Goal: Task Accomplishment & Management: Use online tool/utility

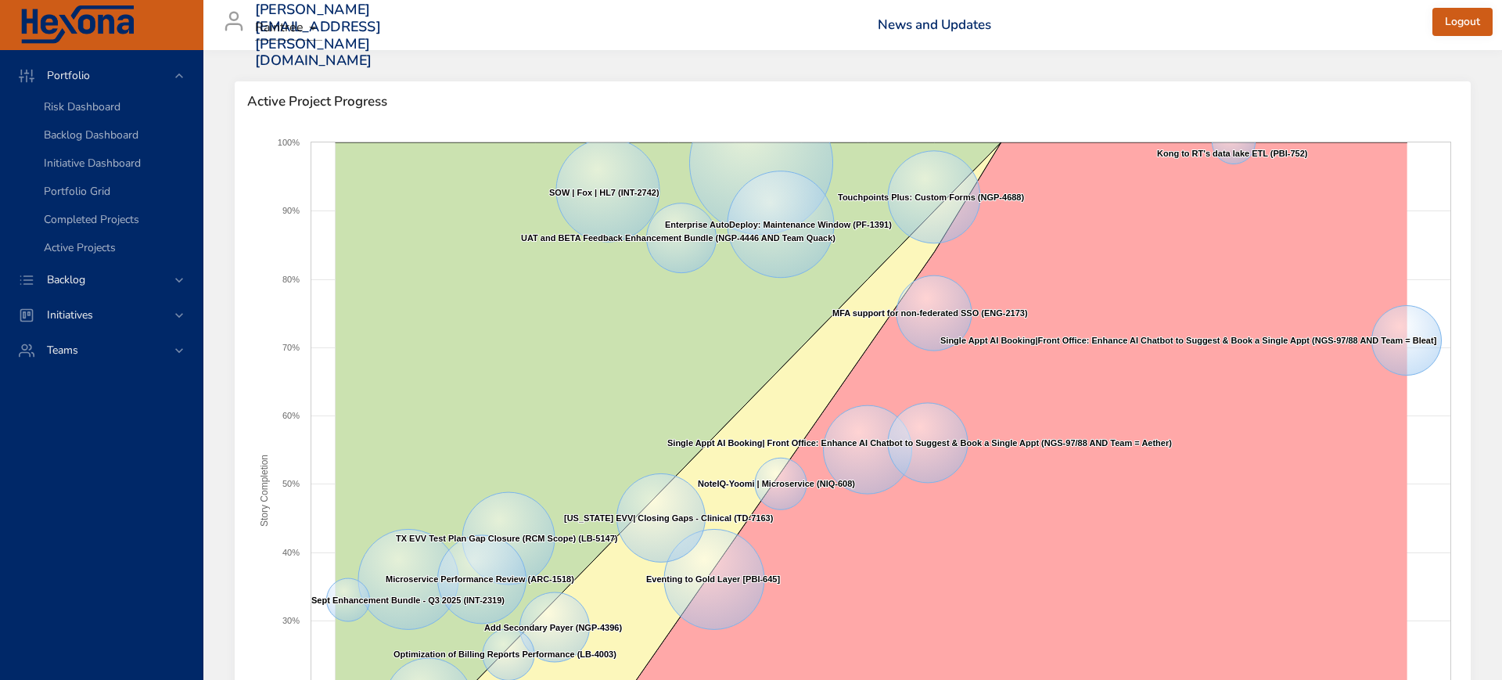
click at [312, 33] on body "Portfolio Risk Dashboard Backlog Dashboard Initiative Dashboard Portfolio Grid …" at bounding box center [751, 340] width 1502 height 680
click at [178, 276] on div at bounding box center [751, 340] width 1502 height 680
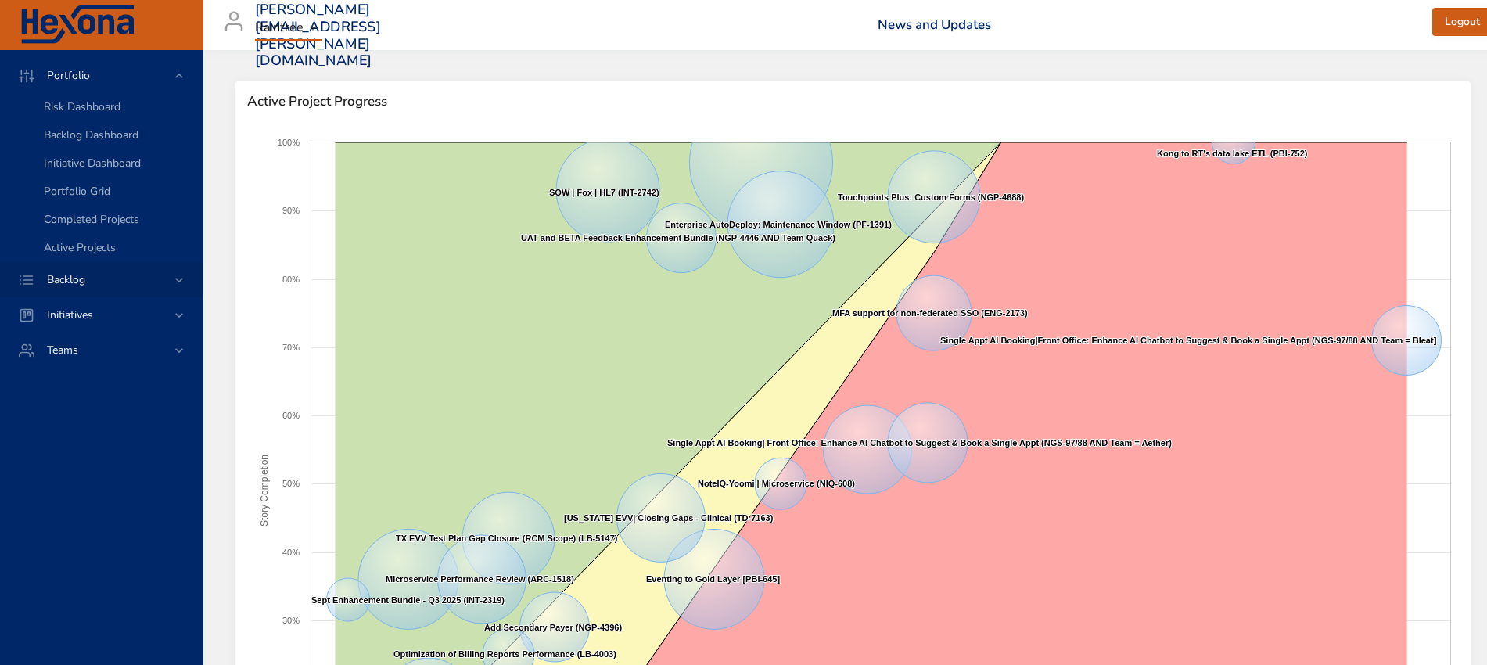
click at [59, 275] on span "Backlog" at bounding box center [65, 279] width 63 height 15
click at [75, 136] on span "Backlog Details" at bounding box center [81, 142] width 75 height 15
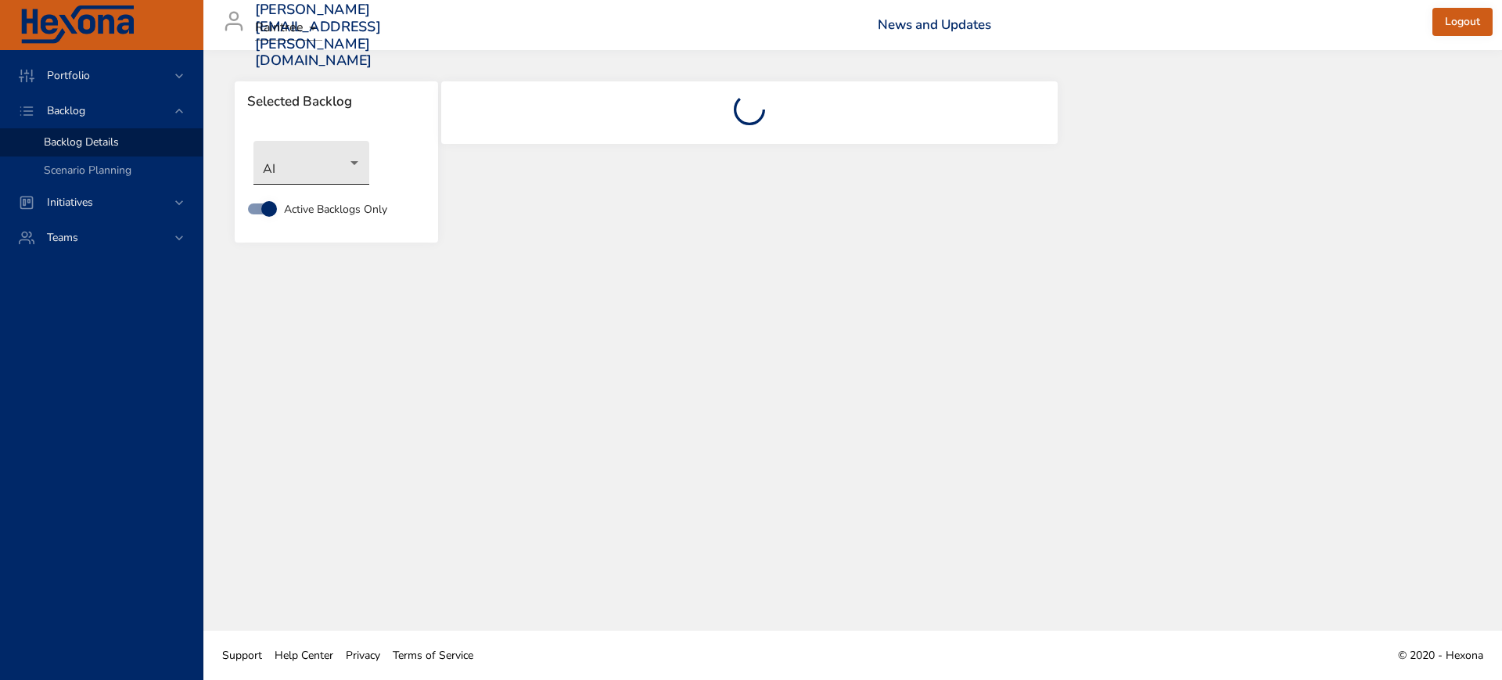
click at [355, 164] on body "Portfolio Backlog Backlog Details Scenario Planning Initiatives Teams [PERSON_N…" at bounding box center [751, 340] width 1502 height 680
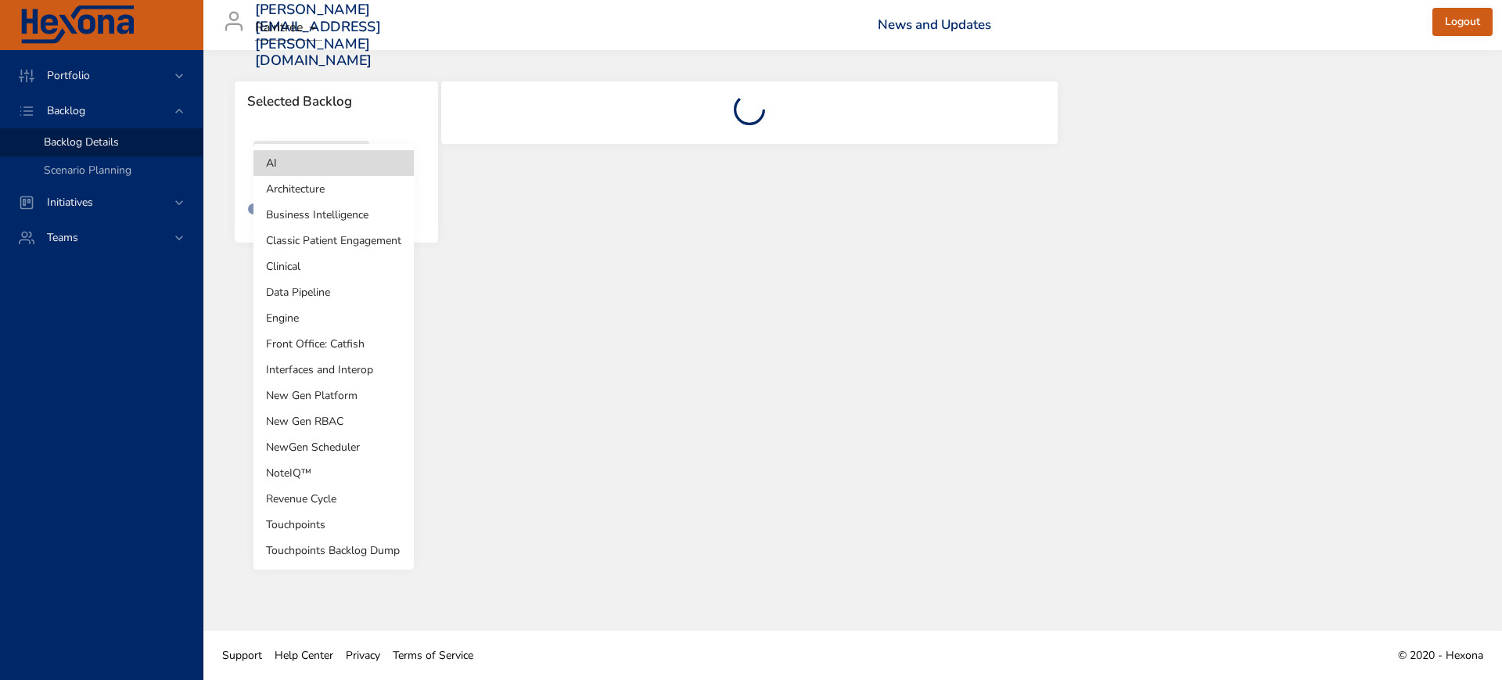
click at [333, 505] on li "Revenue Cycle" at bounding box center [334, 499] width 160 height 26
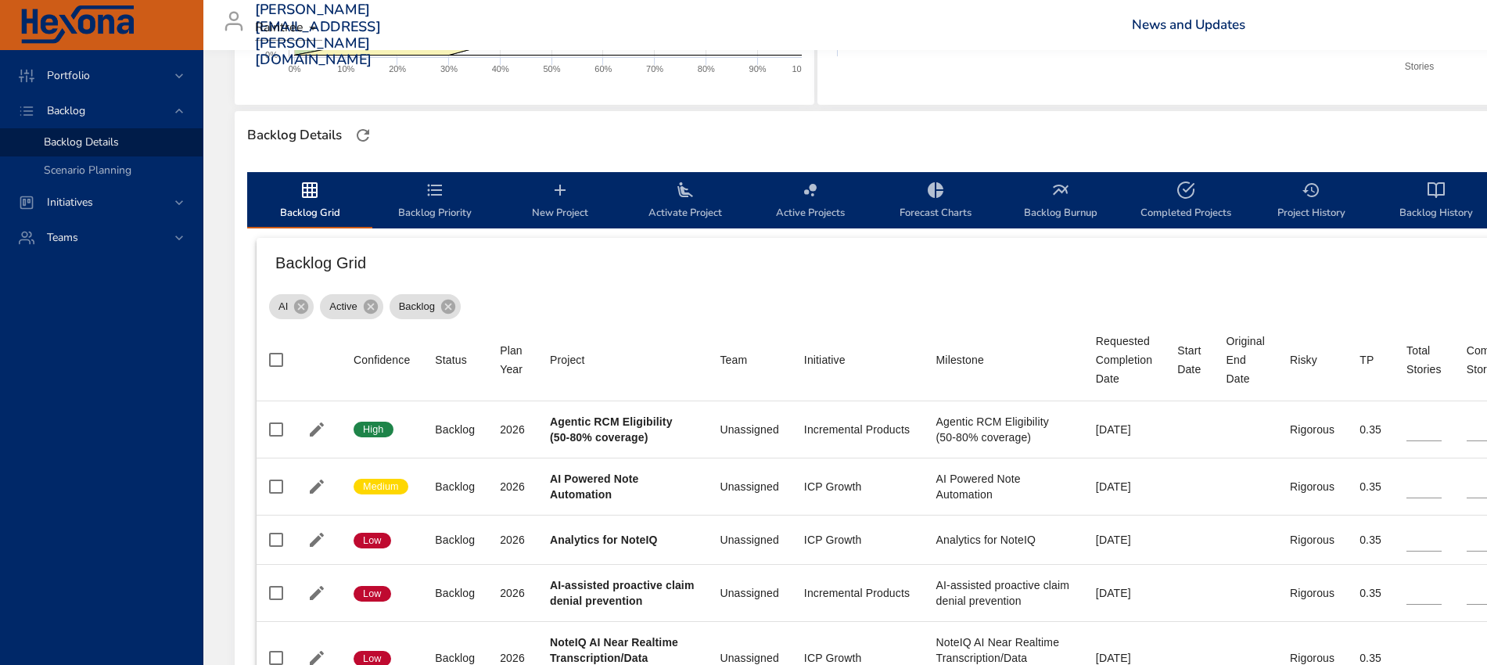
scroll to position [391, 0]
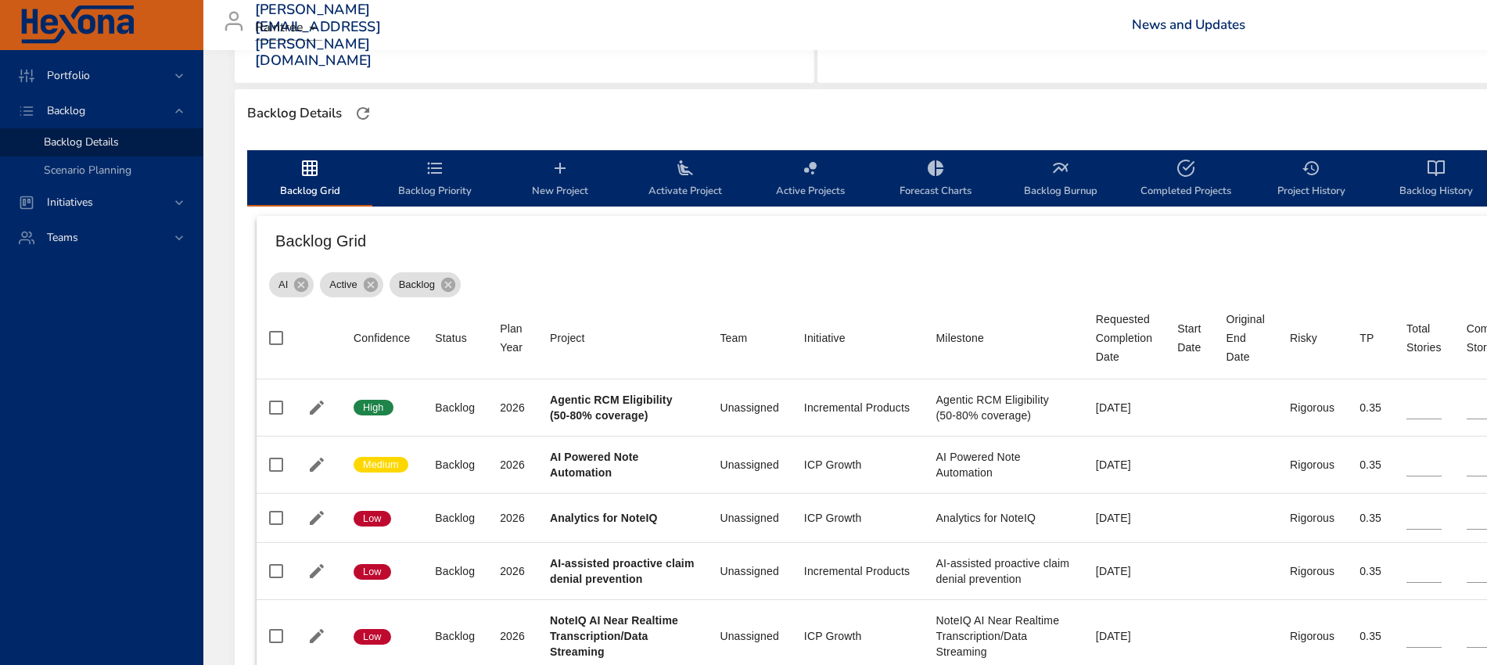
type input "**"
type input "*"
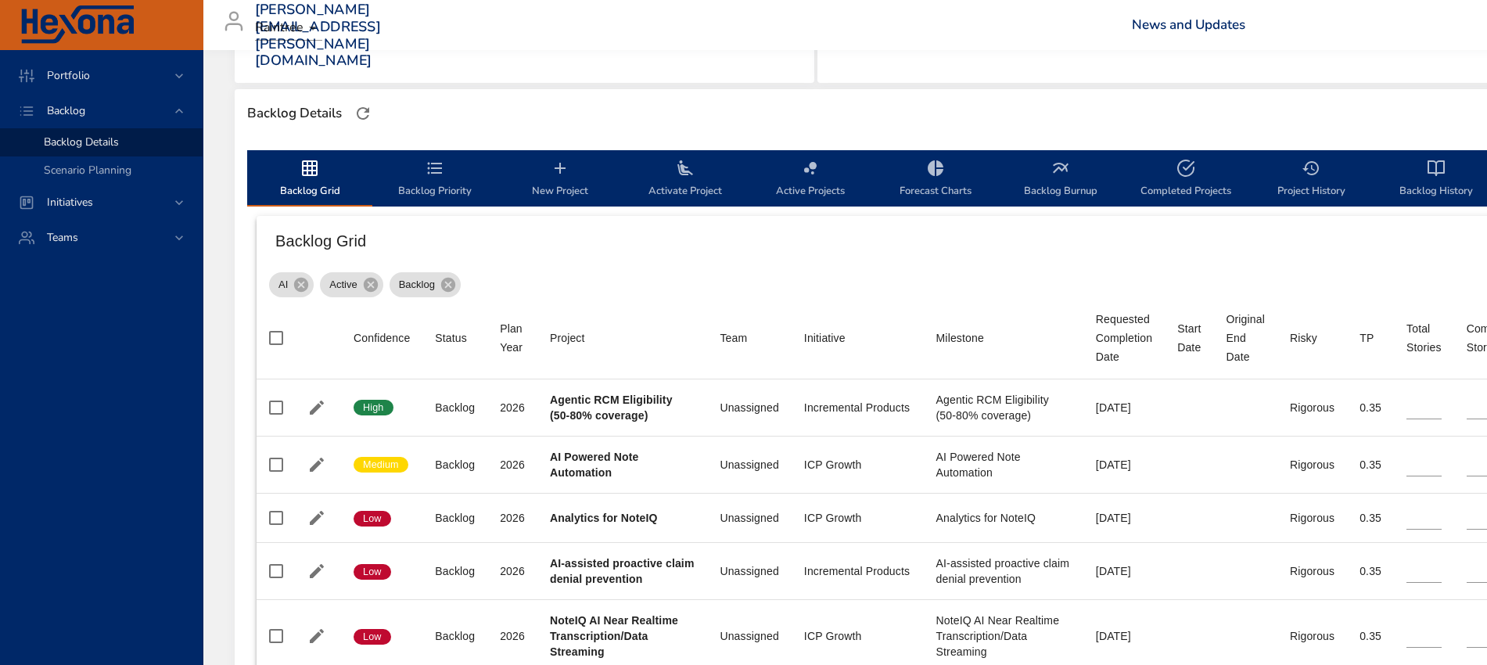
type input "*"
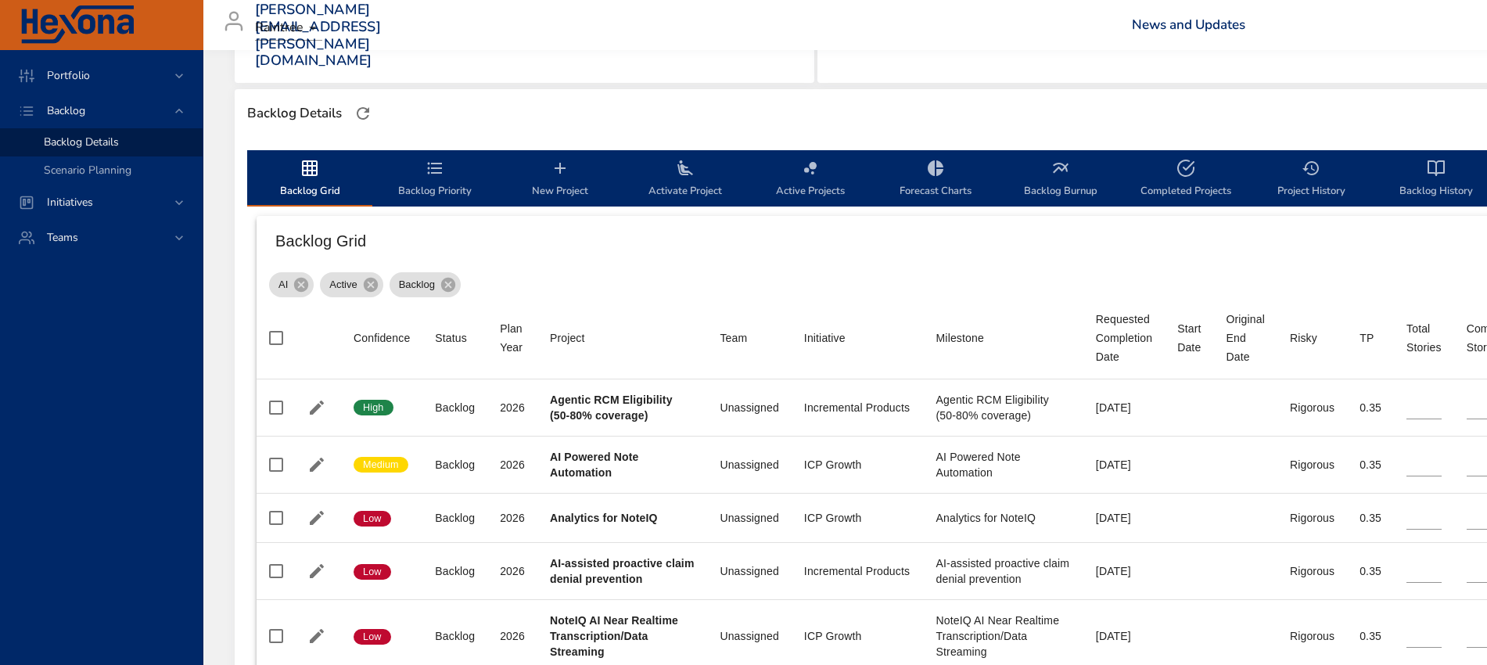
type input "*"
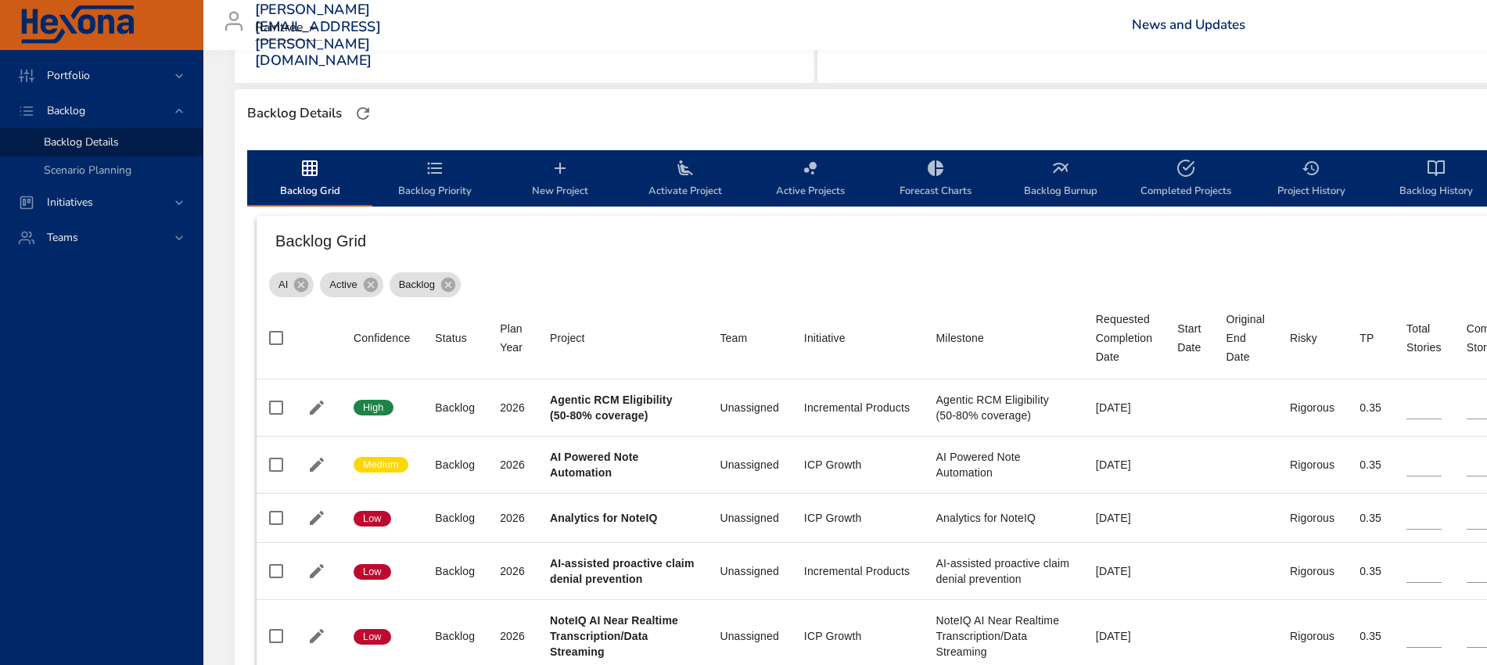
type input "*"
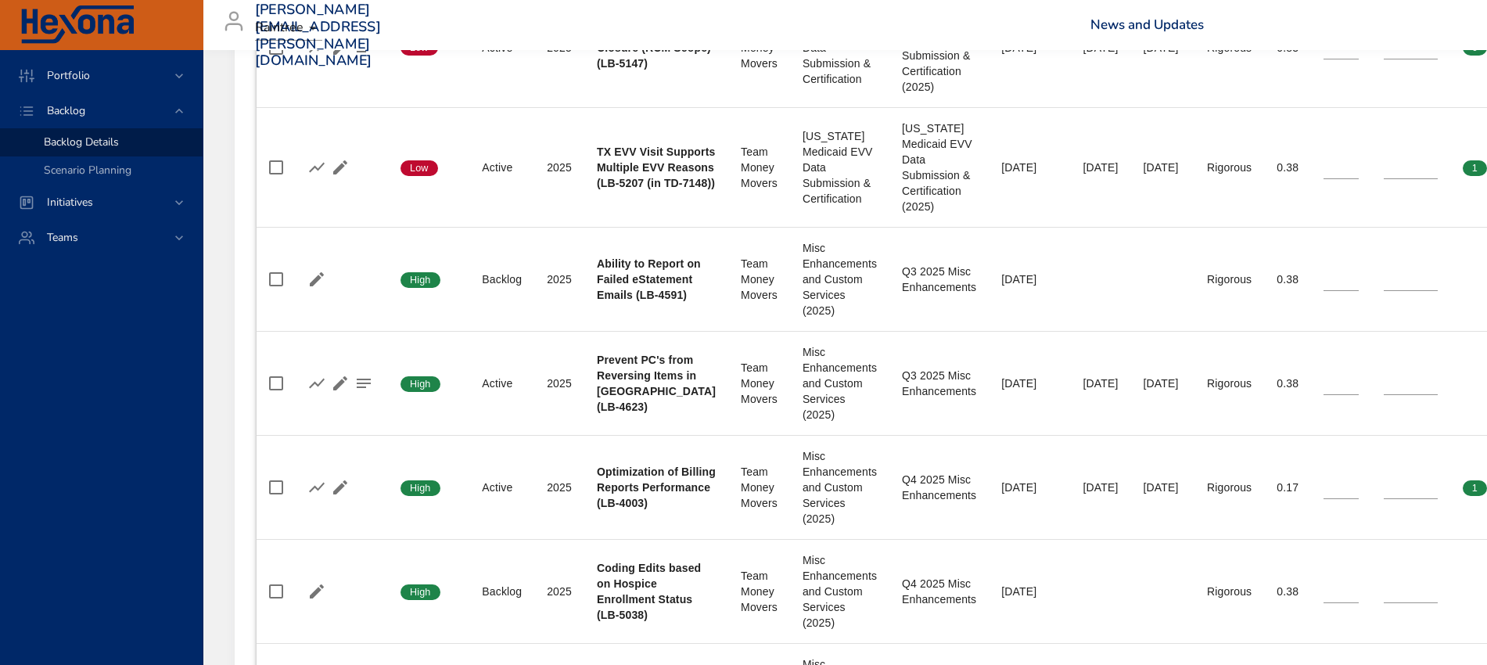
scroll to position [880, 0]
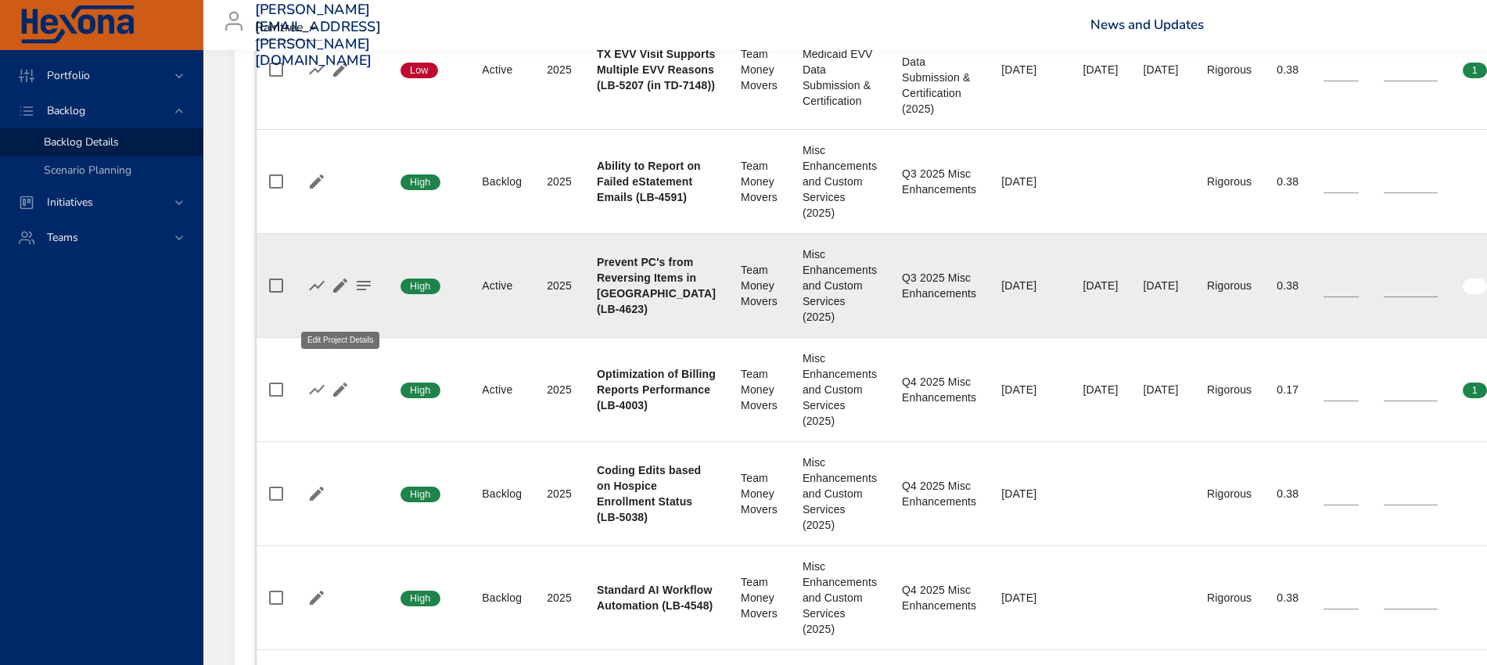
click at [339, 293] on icon "button" at bounding box center [340, 286] width 14 height 14
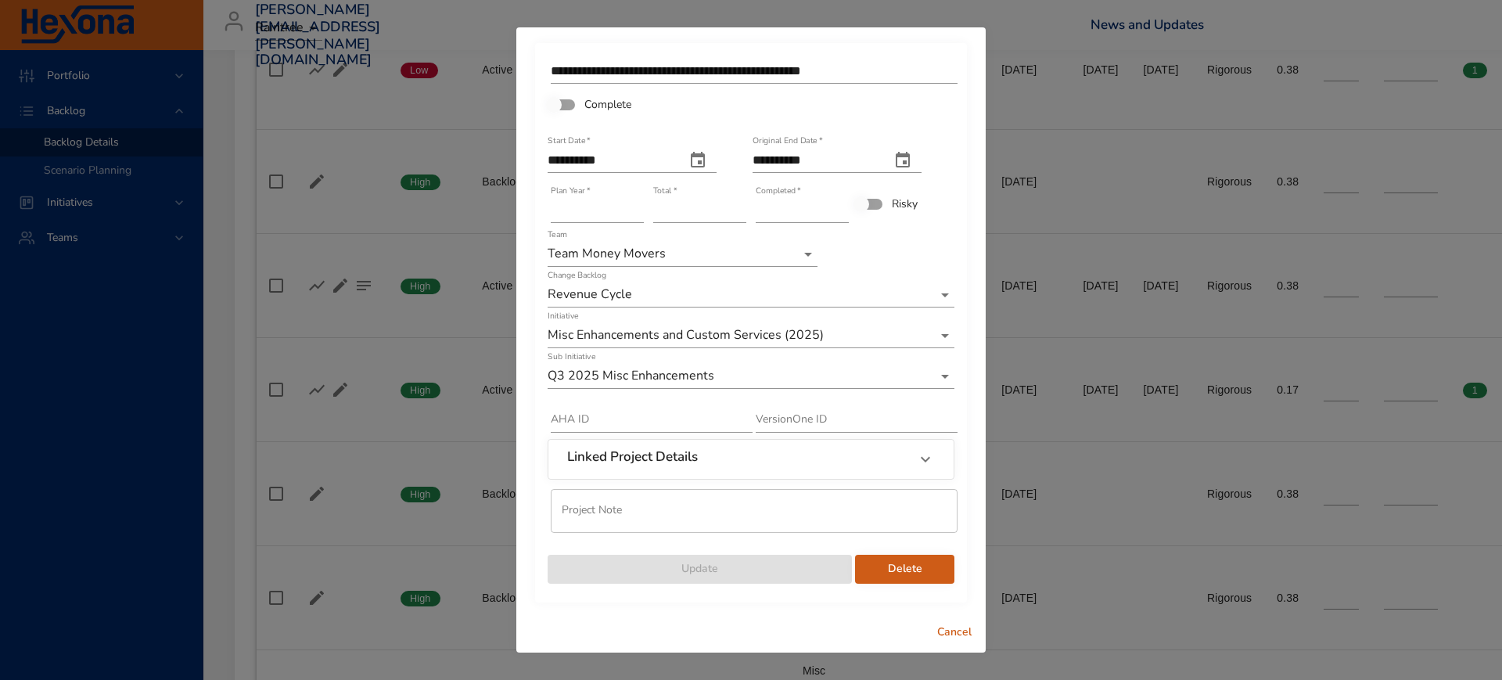
type input "*"
click at [843, 207] on input "*" at bounding box center [802, 210] width 93 height 25
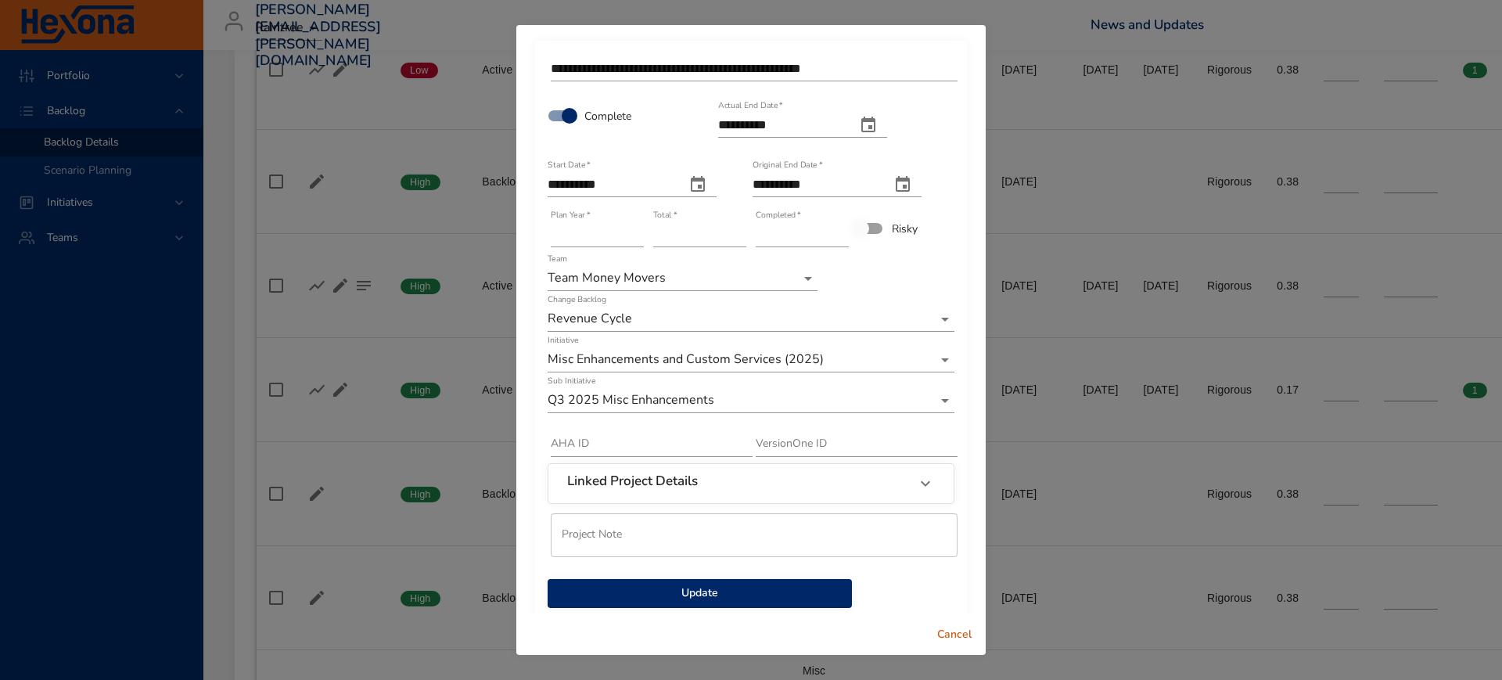
click at [685, 598] on span "Update" at bounding box center [699, 594] width 279 height 20
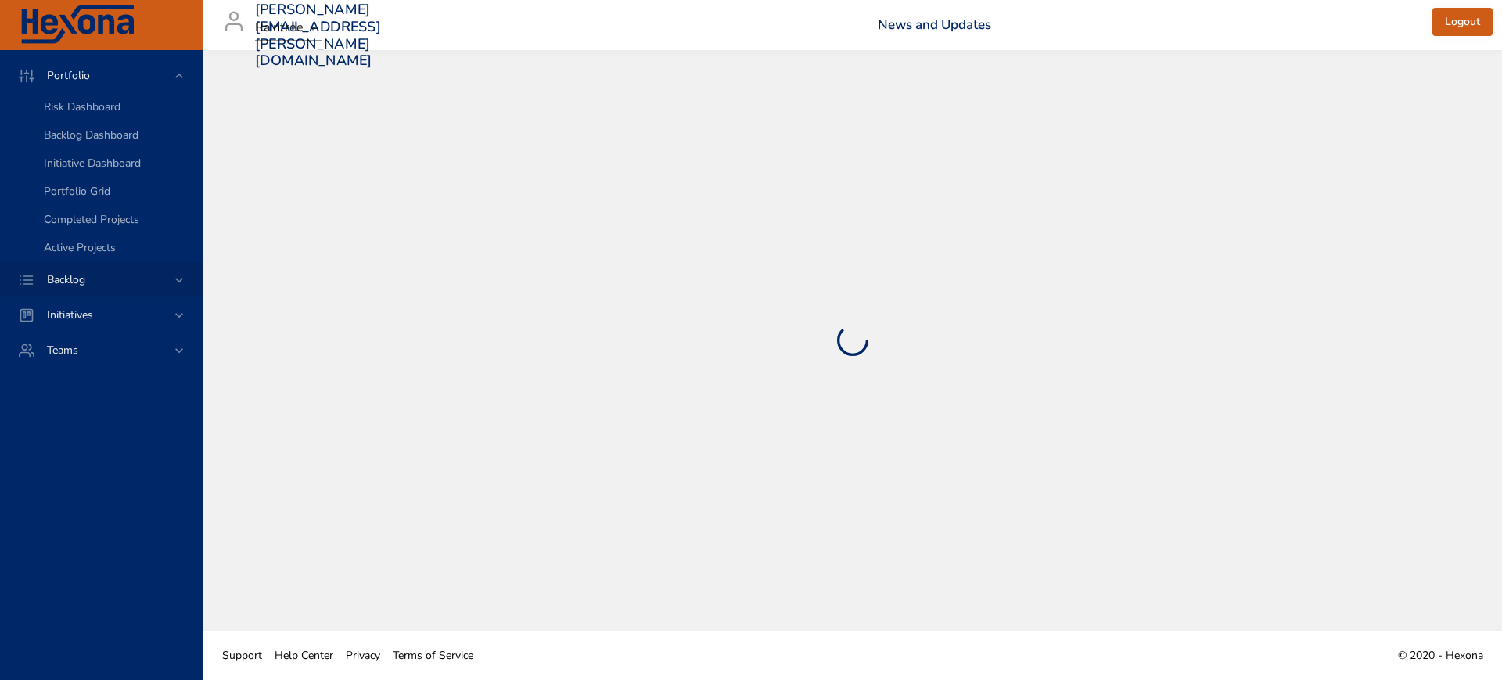
click at [178, 282] on icon at bounding box center [179, 280] width 16 height 16
click at [83, 135] on span "Backlog Details" at bounding box center [81, 142] width 75 height 15
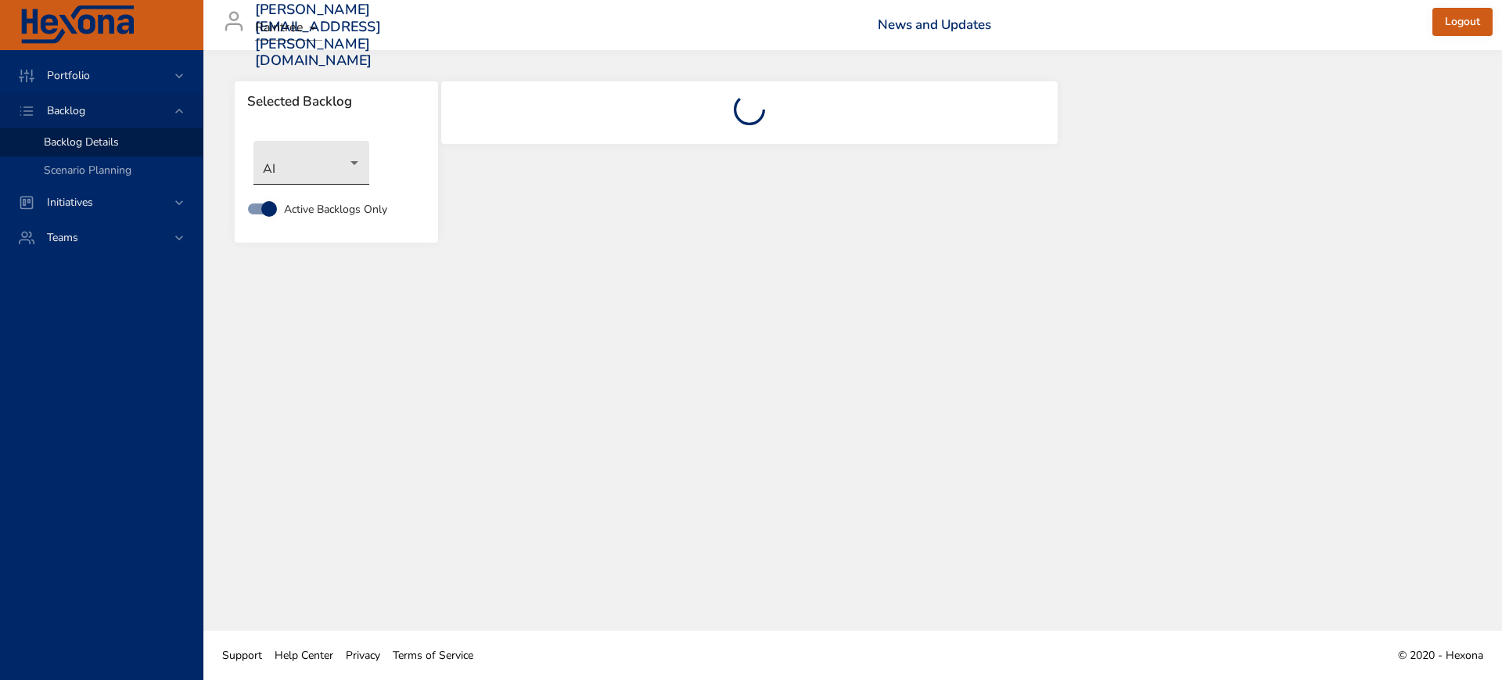
click at [309, 178] on body "Portfolio Backlog Backlog Details Scenario Planning Initiatives Teams [PERSON_N…" at bounding box center [751, 340] width 1502 height 680
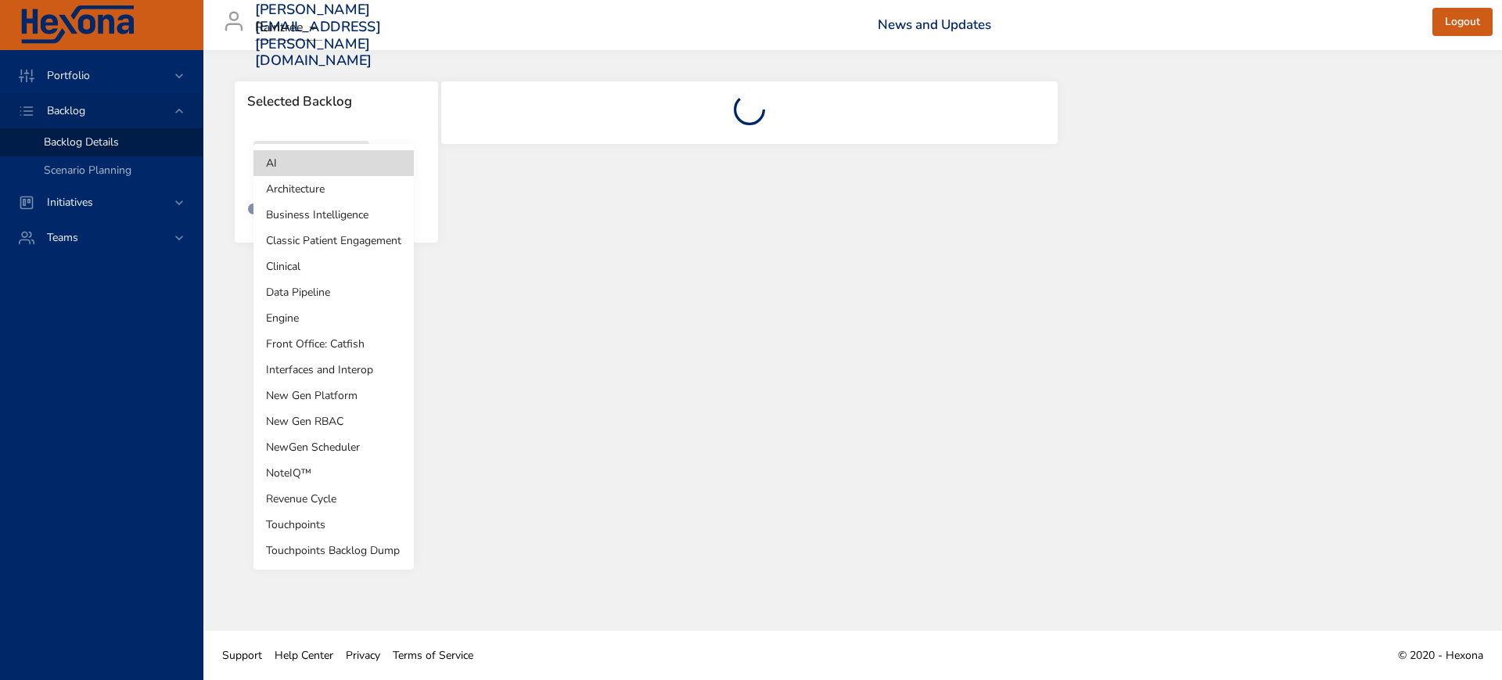
click at [305, 504] on li "Revenue Cycle" at bounding box center [334, 499] width 160 height 26
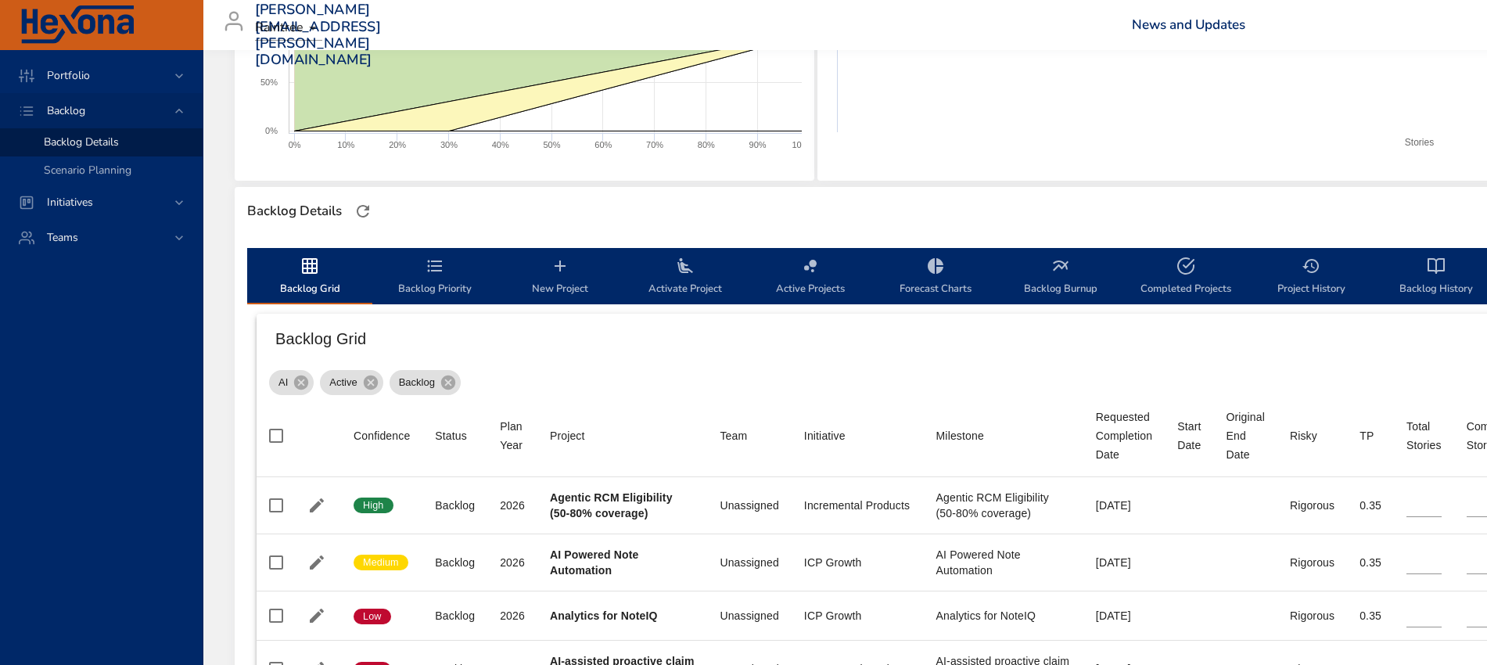
scroll to position [391, 0]
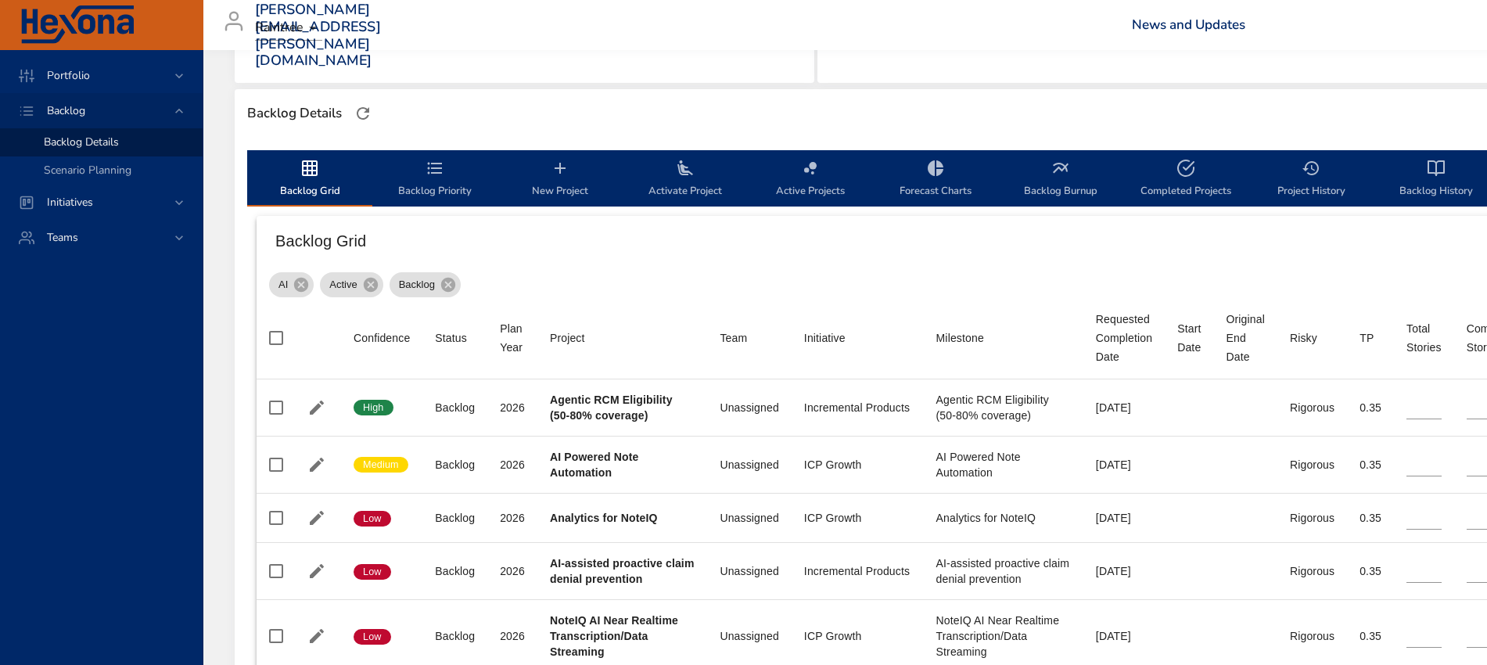
type input "**"
type input "*"
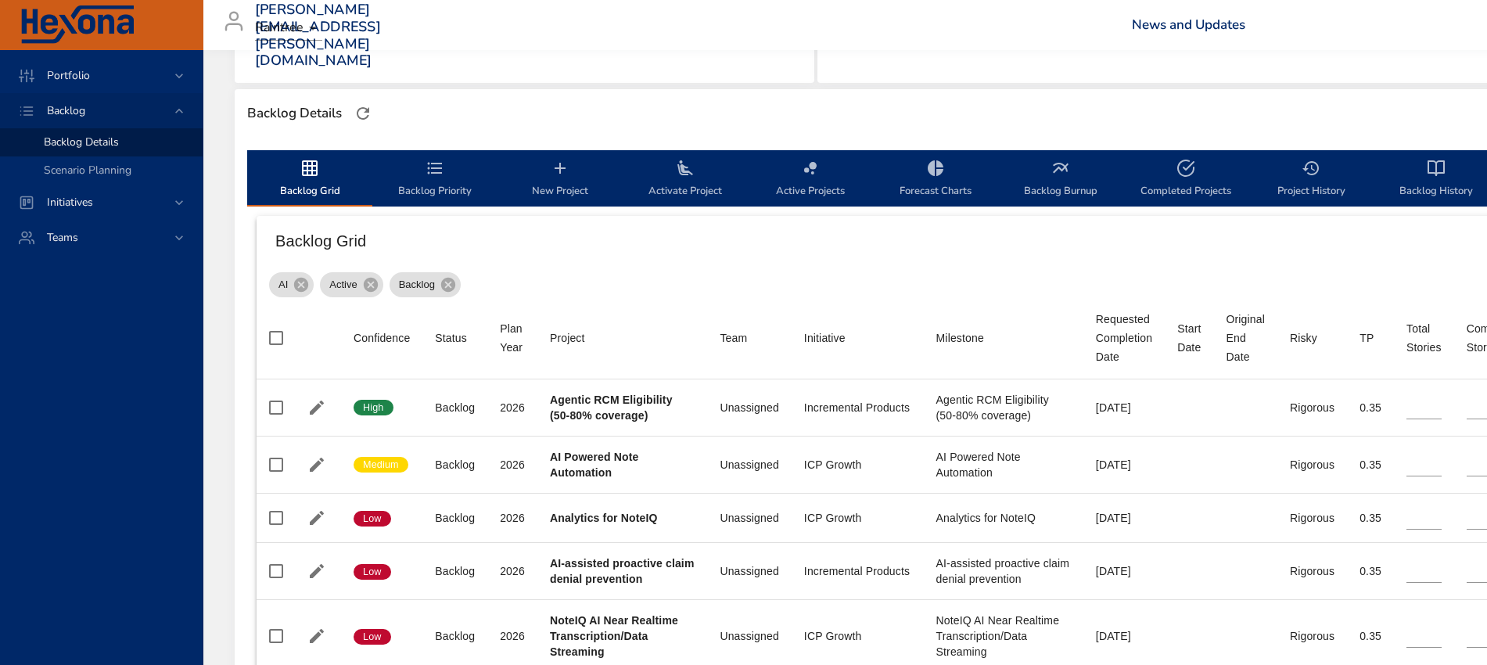
type input "*"
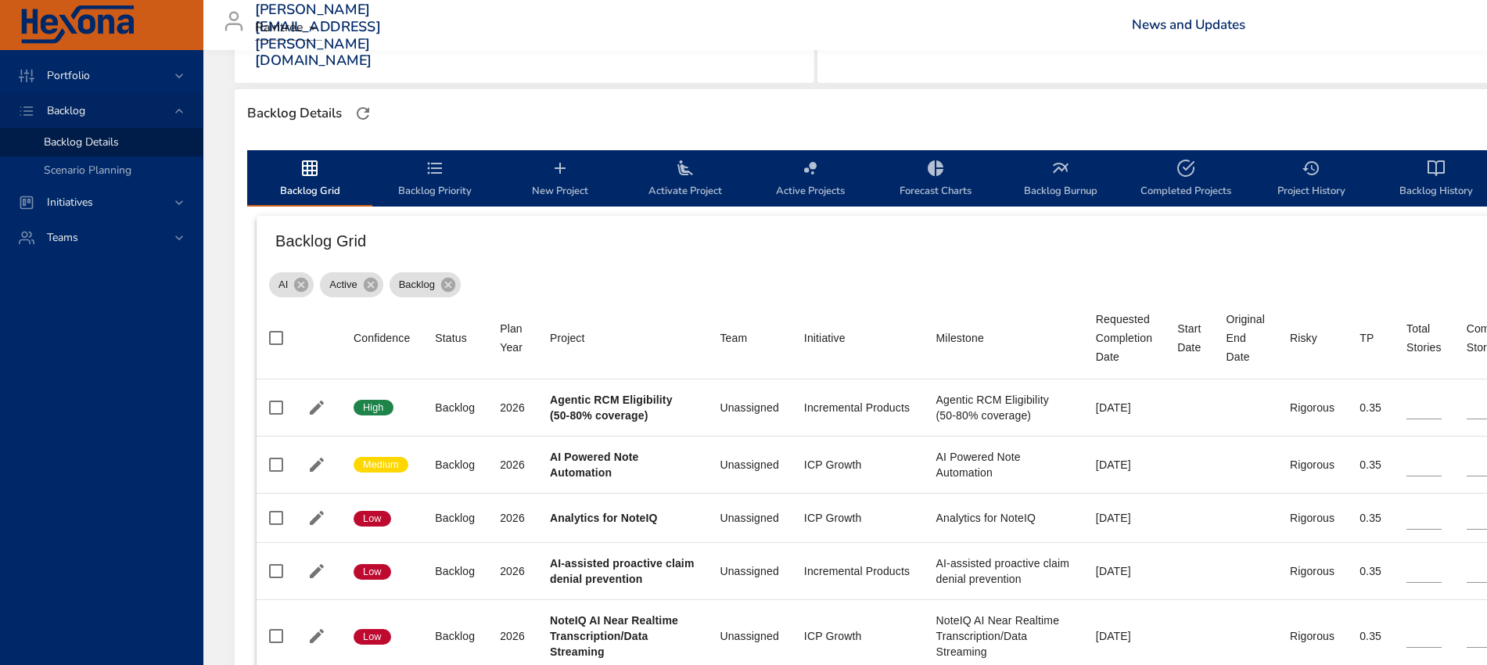
type input "*"
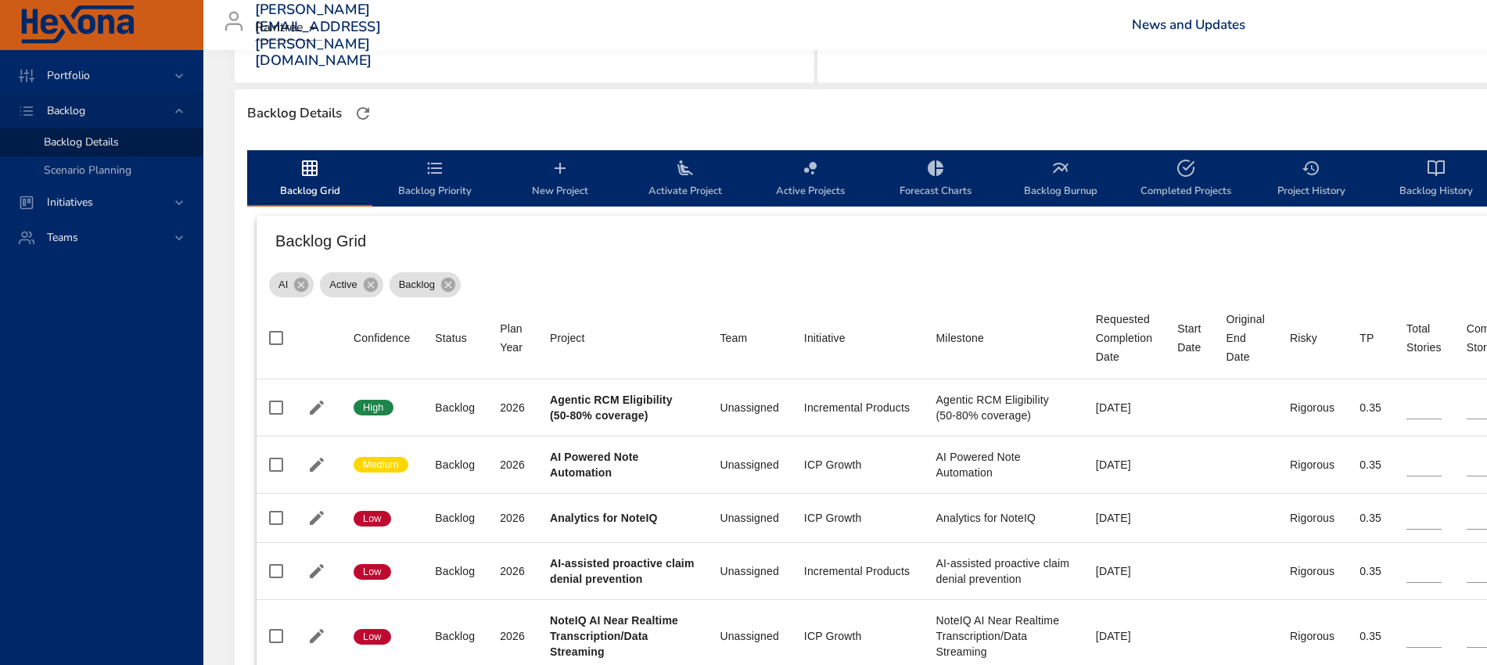
type input "*"
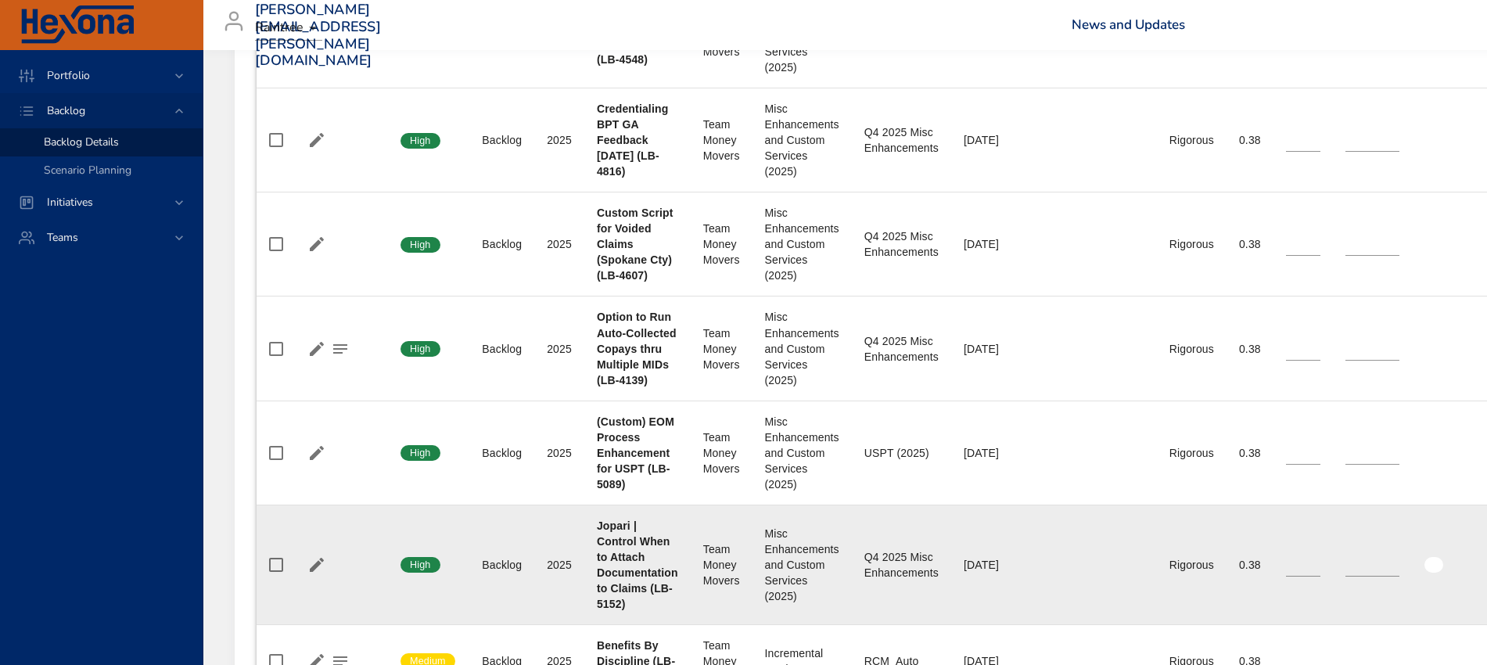
scroll to position [1467, 0]
